Goal: Transaction & Acquisition: Purchase product/service

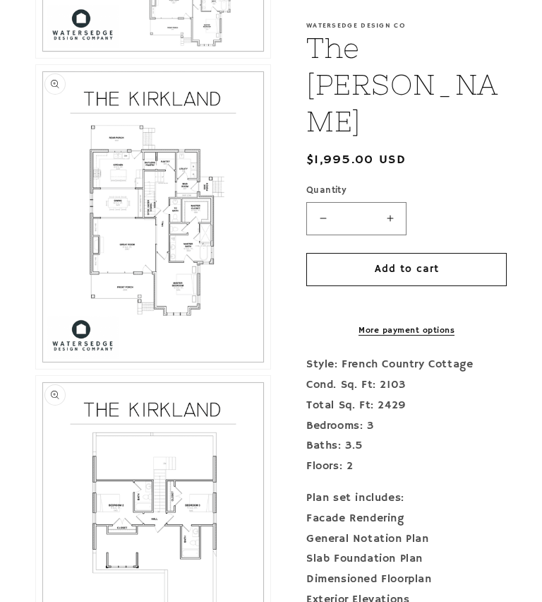
scroll to position [903, 0]
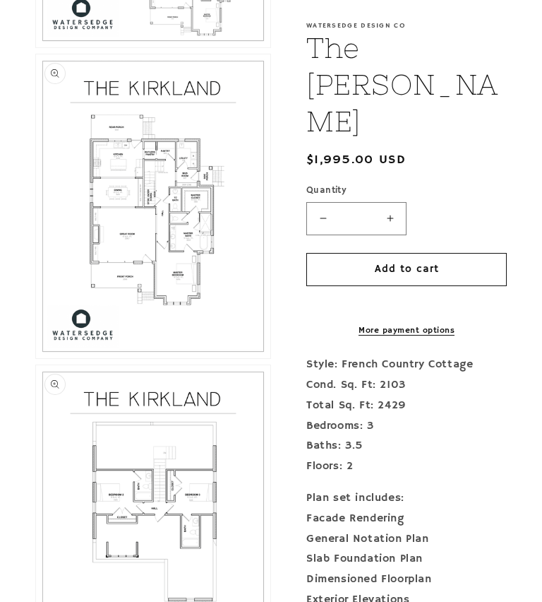
click at [36, 358] on button "Open media 3 in modal" at bounding box center [36, 358] width 0 height 0
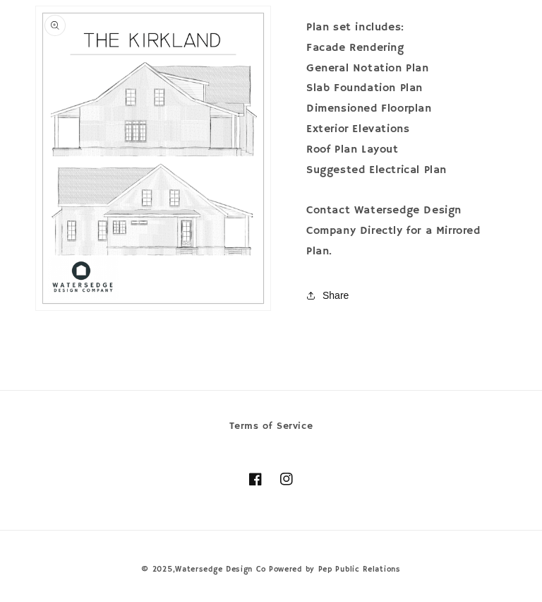
scroll to position [1901, 0]
